Goal: Task Accomplishment & Management: Manage account settings

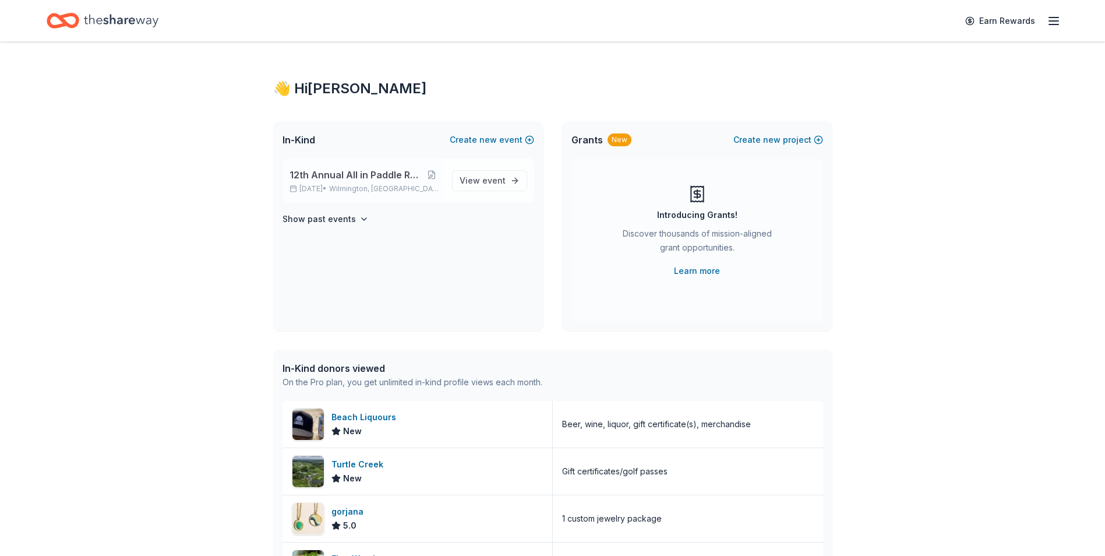
click at [345, 182] on div "12th Annual All in Paddle Raffle [DATE] • [GEOGRAPHIC_DATA], DE" at bounding box center [365, 181] width 153 height 26
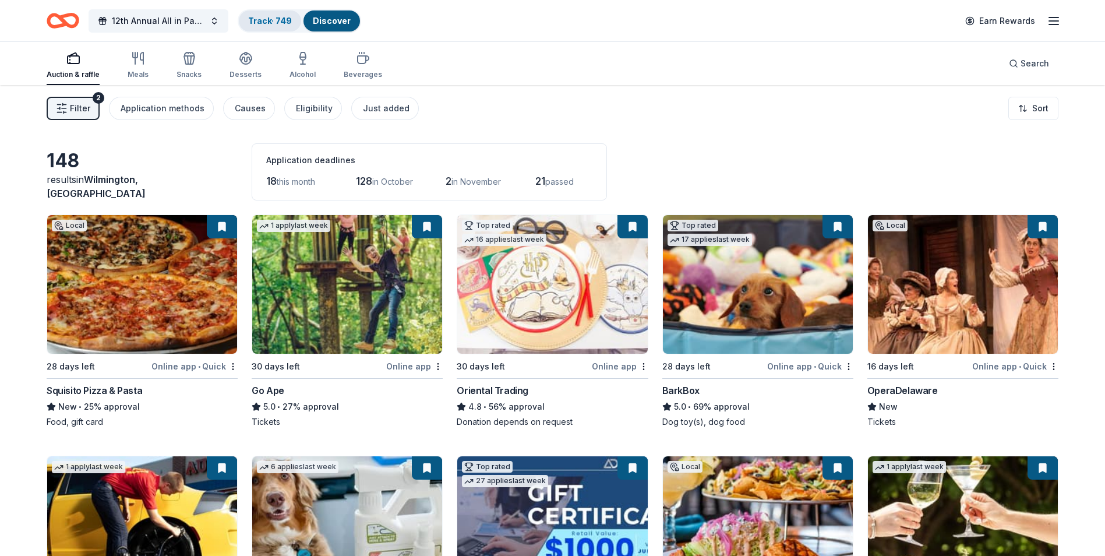
click at [270, 23] on link "Track · 749" at bounding box center [270, 21] width 44 height 10
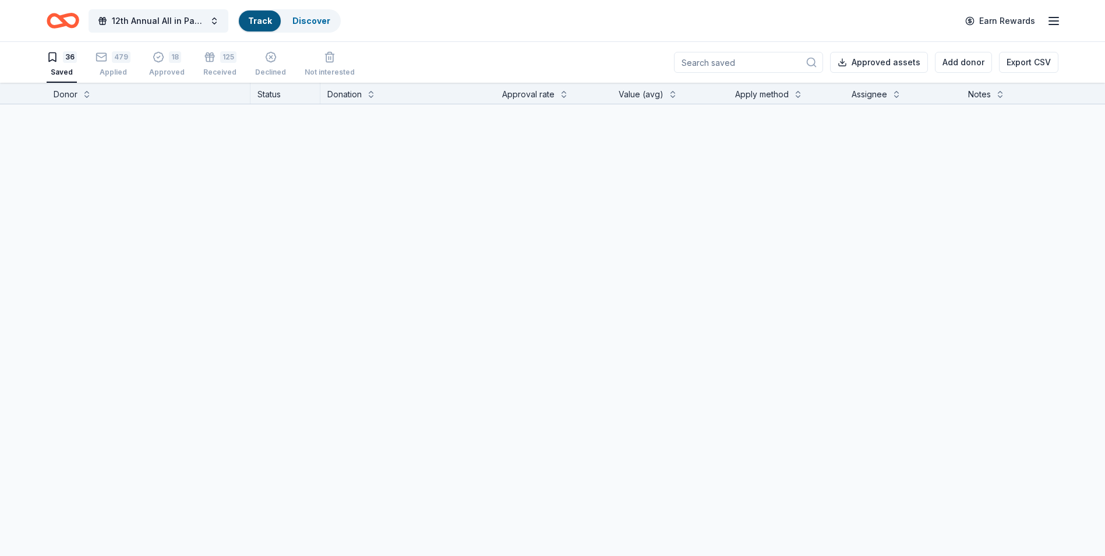
scroll to position [1, 0]
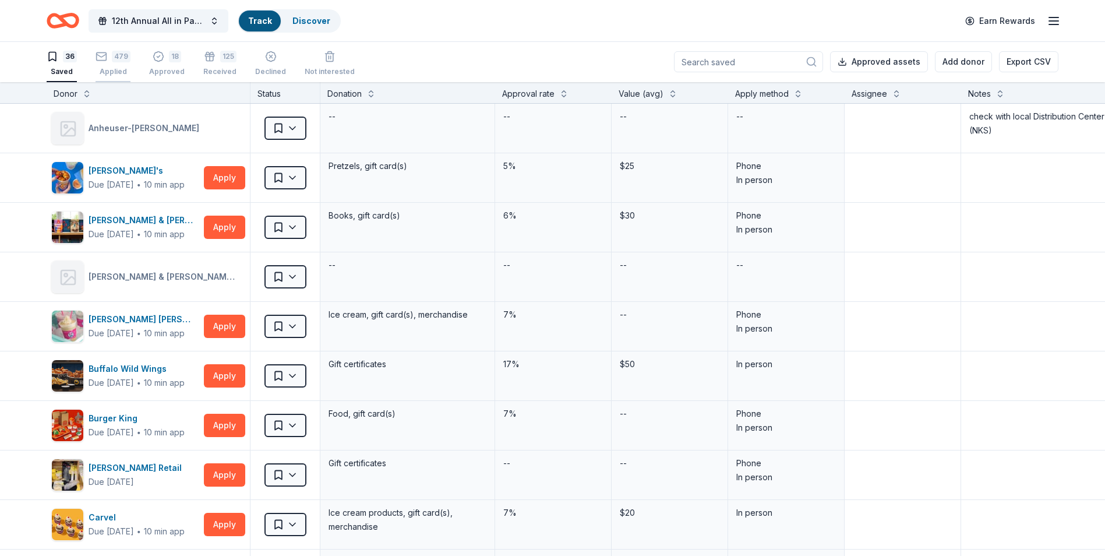
click at [110, 69] on div "Applied" at bounding box center [113, 71] width 35 height 9
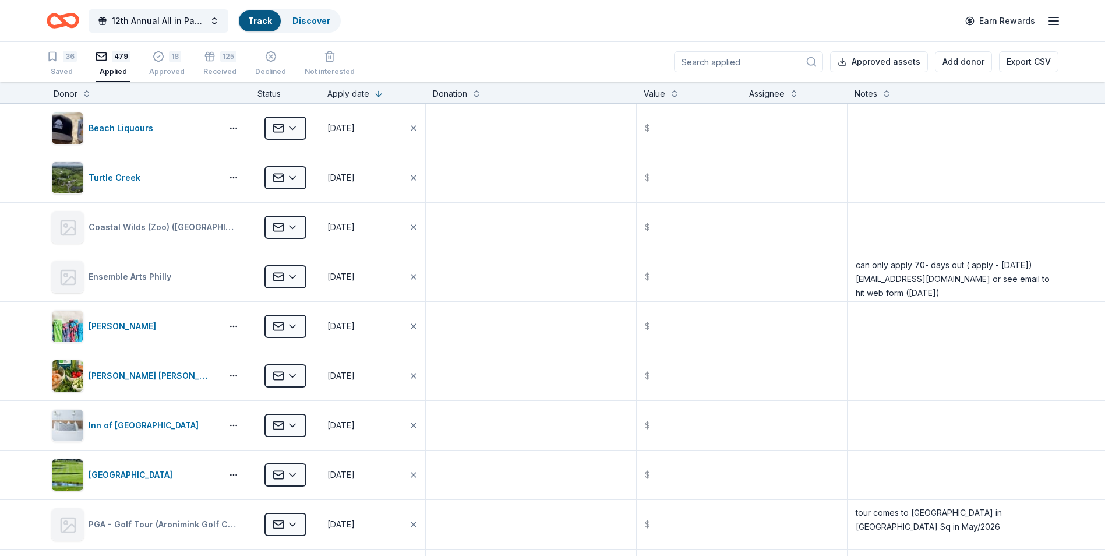
click at [721, 60] on input at bounding box center [748, 61] width 149 height 21
click at [710, 62] on input at bounding box center [748, 62] width 149 height 21
type input "k"
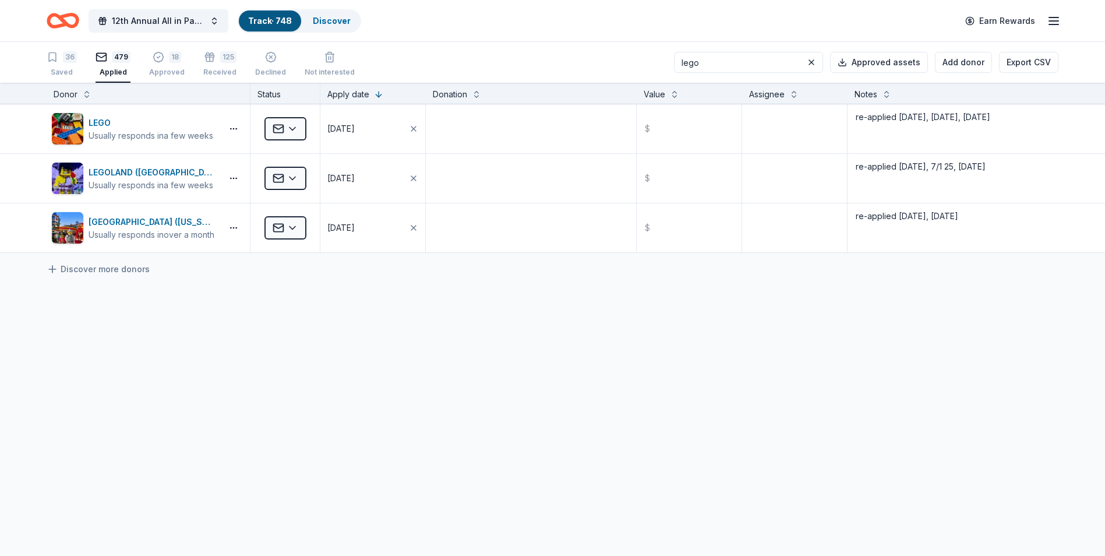
type input "lego"
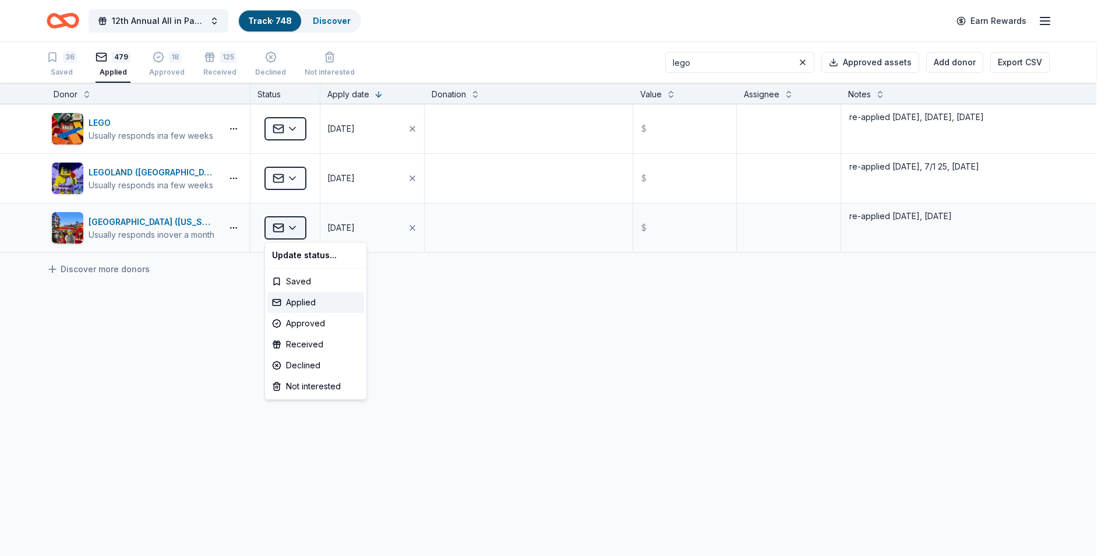
click at [294, 227] on html "12th Annual All in Paddle Raffle Track · 748 Discover Earn Rewards 36 Saved 479…" at bounding box center [552, 278] width 1105 height 556
click at [298, 362] on div "Declined" at bounding box center [315, 365] width 97 height 21
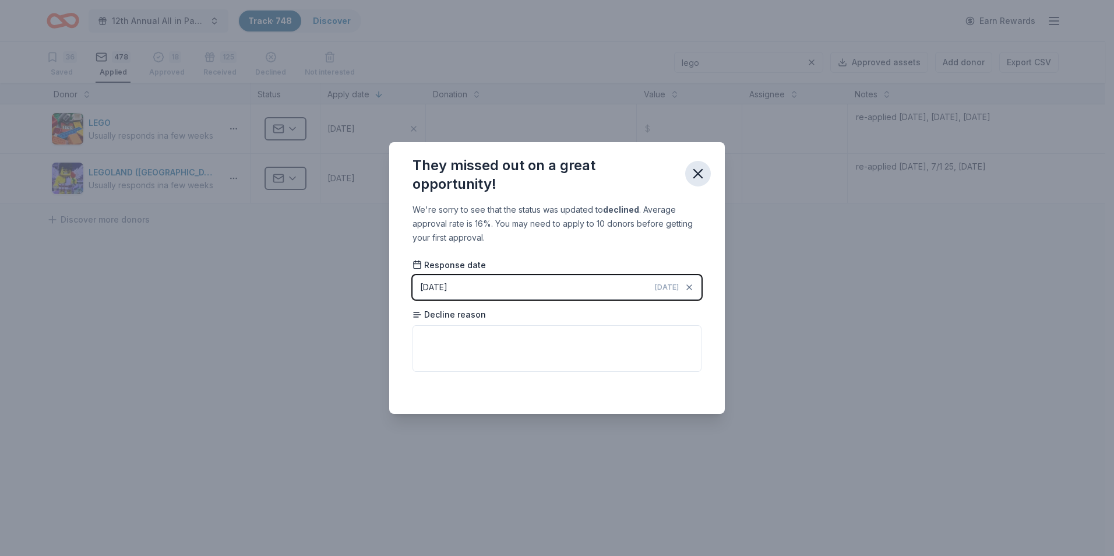
click at [698, 174] on icon "button" at bounding box center [698, 174] width 8 height 8
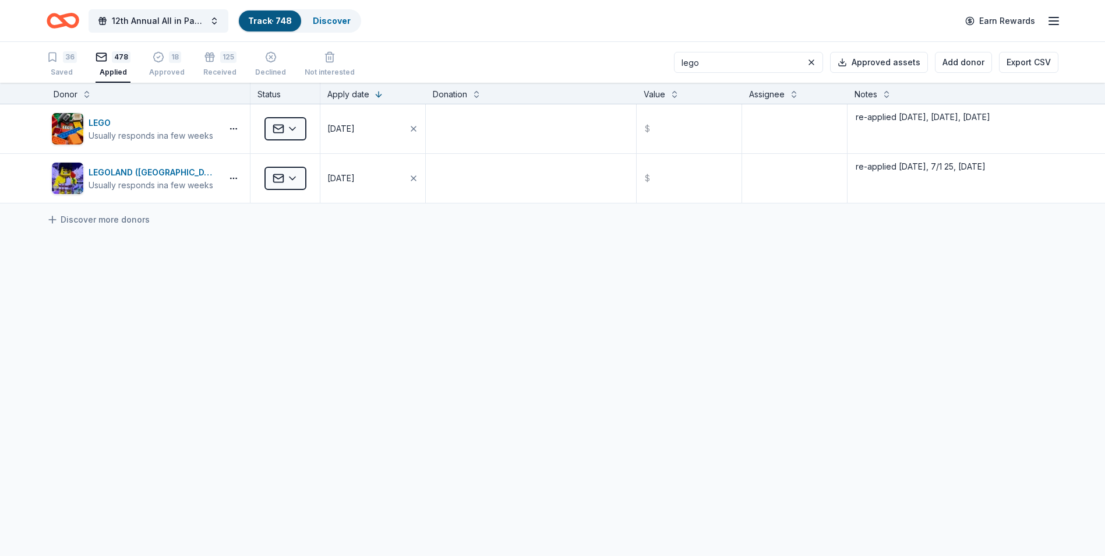
drag, startPoint x: 718, startPoint y: 59, endPoint x: 690, endPoint y: 59, distance: 28.0
click at [690, 59] on input "lego" at bounding box center [748, 62] width 149 height 21
click at [213, 69] on div "Received" at bounding box center [219, 72] width 33 height 9
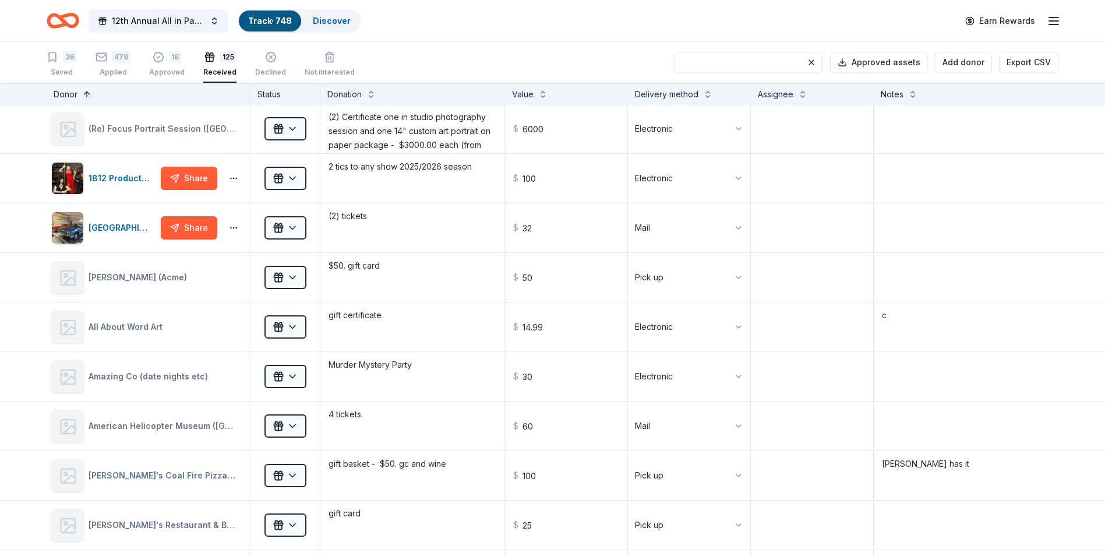
click at [85, 94] on button at bounding box center [86, 93] width 9 height 12
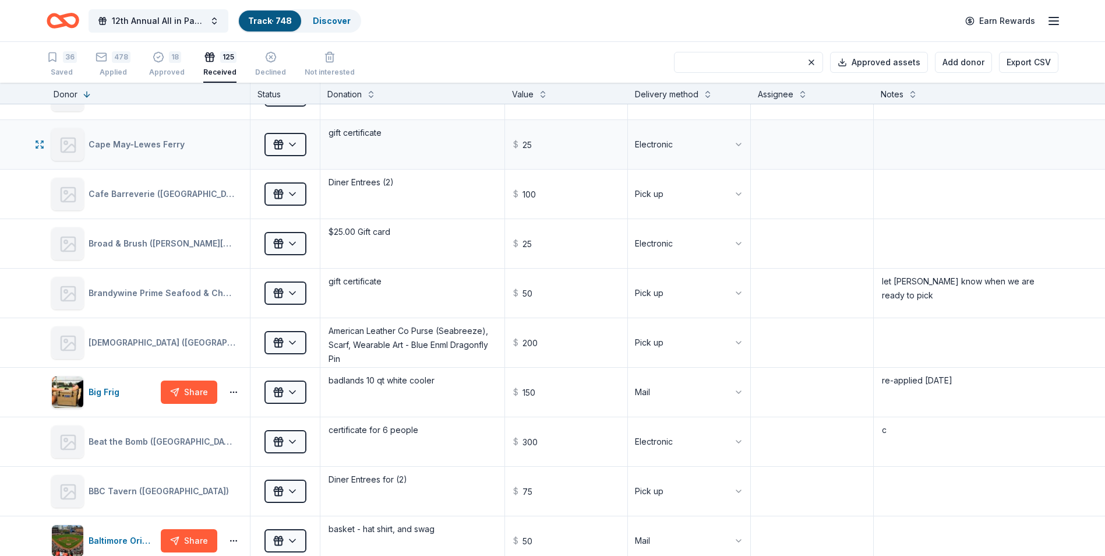
scroll to position [4669, 0]
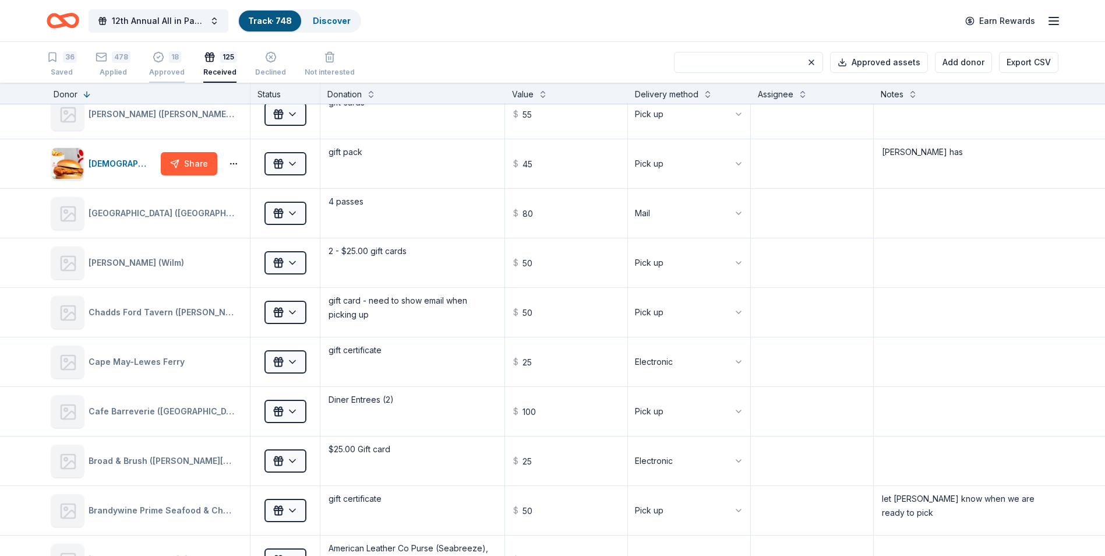
click at [165, 65] on div "18 Approved" at bounding box center [167, 64] width 36 height 26
